Goal: Information Seeking & Learning: Learn about a topic

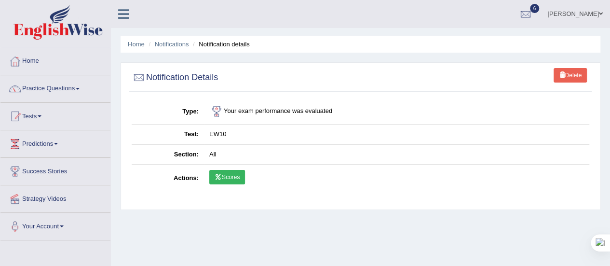
click at [137, 122] on th "Type" at bounding box center [168, 112] width 72 height 26
click at [67, 92] on link "Practice Questions" at bounding box center [55, 87] width 110 height 24
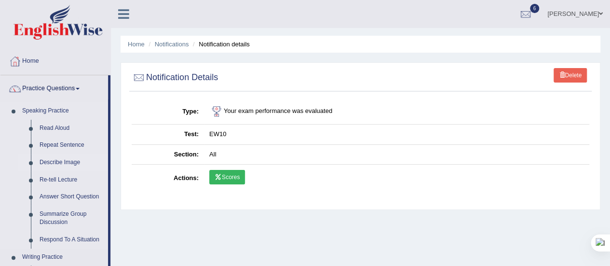
click at [60, 166] on link "Describe Image" at bounding box center [71, 162] width 73 height 17
click at [60, 158] on link "Describe Image" at bounding box center [71, 162] width 73 height 17
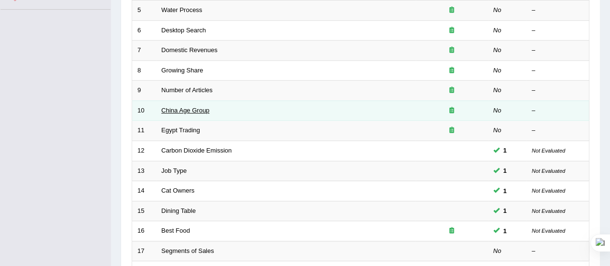
click at [188, 109] on link "China Age Group" at bounding box center [186, 110] width 48 height 7
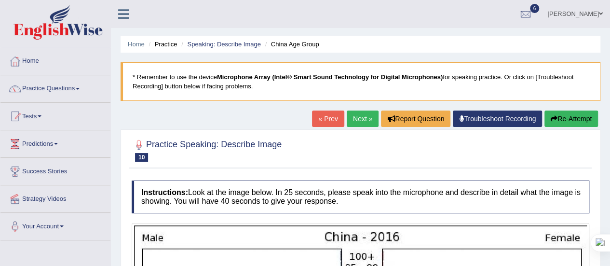
click at [52, 167] on link "Success Stories" at bounding box center [55, 170] width 110 height 24
drag, startPoint x: 52, startPoint y: 167, endPoint x: 274, endPoint y: -26, distance: 294.5
click at [274, 0] on html "Toggle navigation Home Practice Questions Speaking Practice Read Aloud Repeat S…" at bounding box center [305, 133] width 610 height 266
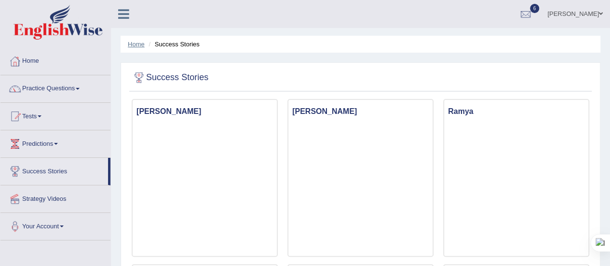
click at [141, 44] on link "Home" at bounding box center [136, 44] width 17 height 7
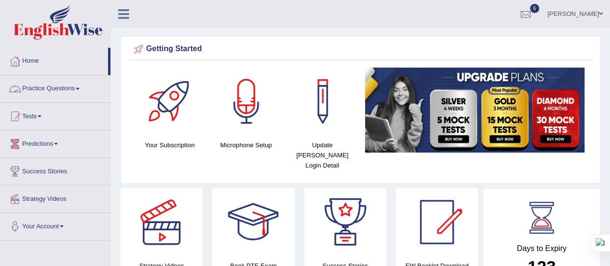
click at [80, 91] on link "Practice Questions" at bounding box center [55, 87] width 110 height 24
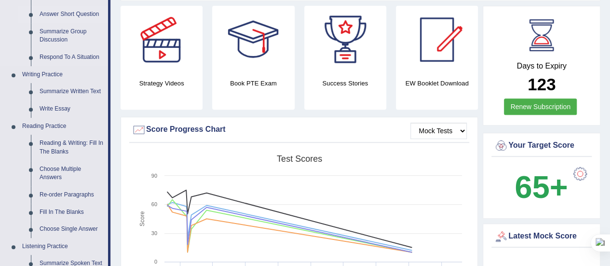
scroll to position [198, 0]
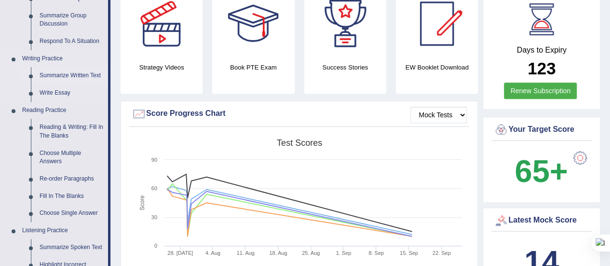
click at [64, 72] on link "Summarize Written Text" at bounding box center [71, 75] width 73 height 17
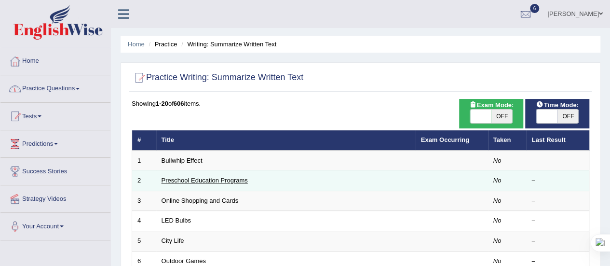
click at [181, 178] on link "Preschool Education Programs" at bounding box center [205, 180] width 86 height 7
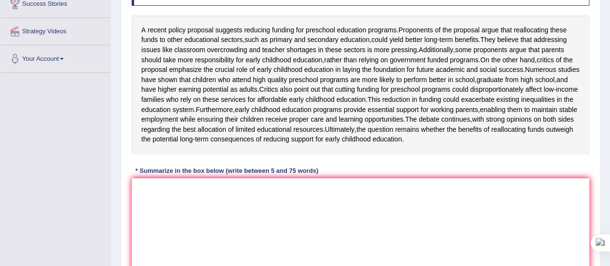
scroll to position [163, 0]
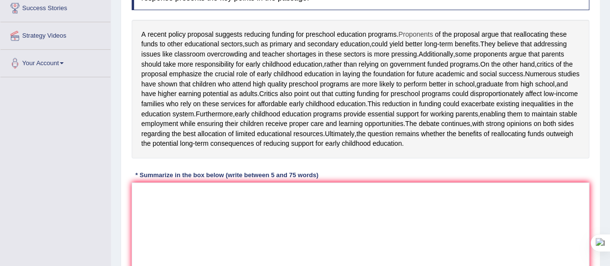
click at [401, 31] on span "Proponents" at bounding box center [416, 34] width 35 height 10
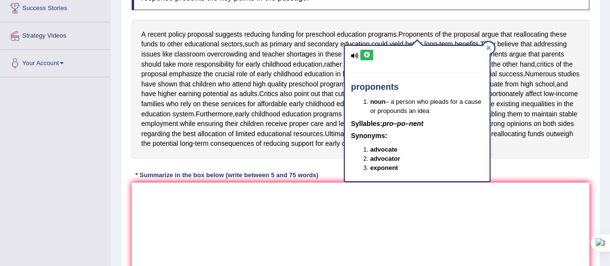
drag, startPoint x: 401, startPoint y: 31, endPoint x: 489, endPoint y: 50, distance: 89.3
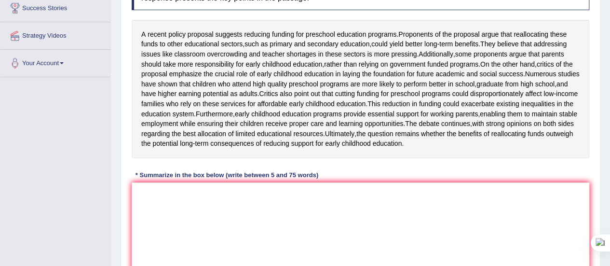
click at [489, 50] on span "proponents" at bounding box center [491, 54] width 34 height 10
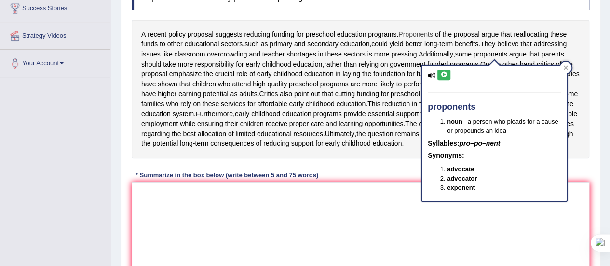
click at [403, 31] on span "Proponents" at bounding box center [416, 34] width 35 height 10
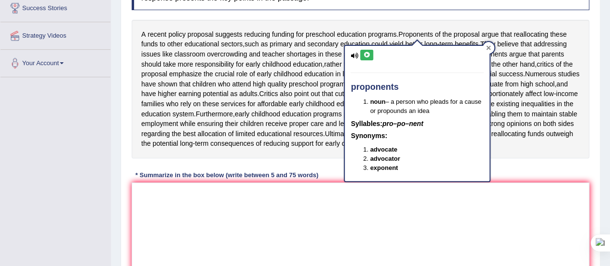
drag, startPoint x: 403, startPoint y: 31, endPoint x: 488, endPoint y: 50, distance: 86.4
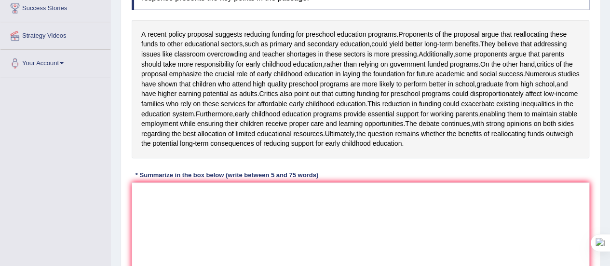
click at [488, 50] on span "proponents" at bounding box center [491, 54] width 34 height 10
